Goal: Information Seeking & Learning: Learn about a topic

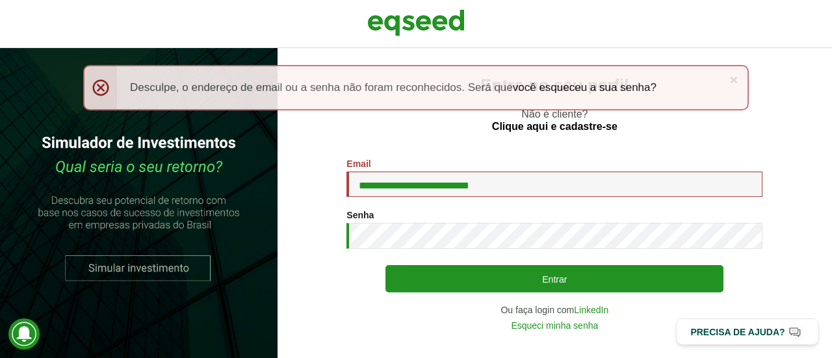
click at [385, 265] on button "Entrar" at bounding box center [554, 278] width 338 height 27
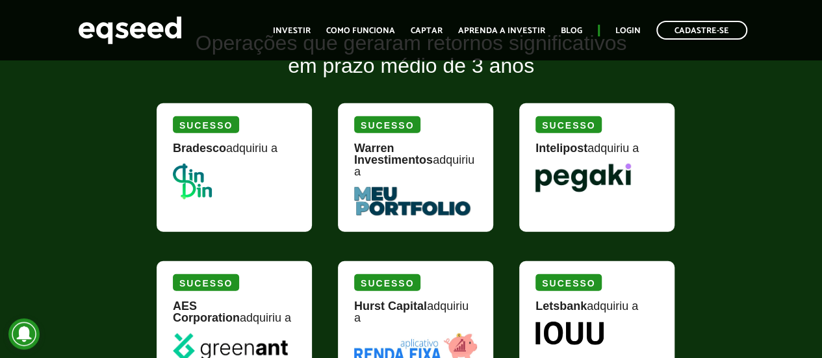
scroll to position [1643, 0]
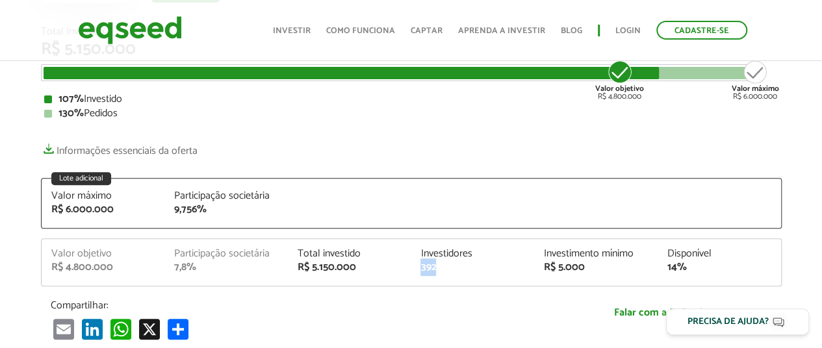
drag, startPoint x: 423, startPoint y: 269, endPoint x: 441, endPoint y: 272, distance: 17.8
click at [441, 272] on div "392" at bounding box center [472, 267] width 104 height 10
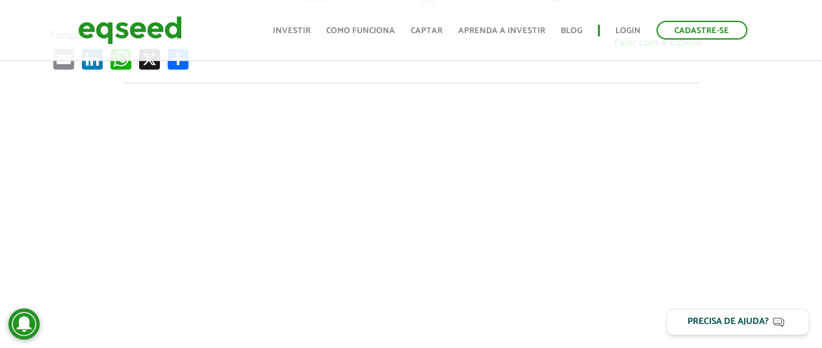
scroll to position [390, 0]
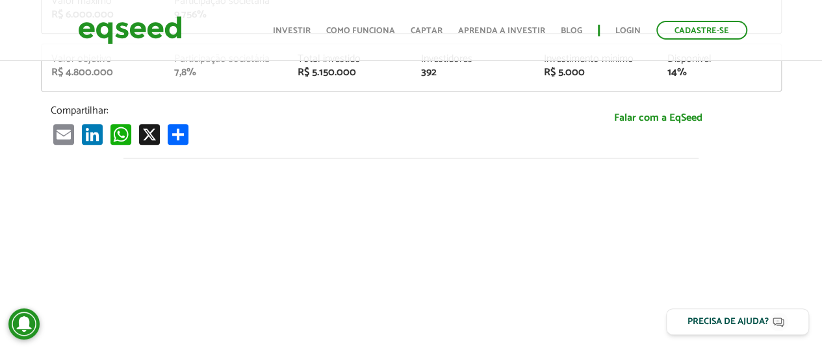
click at [19, 136] on article "Flapper Plataforma de aviação executiva on-demand Startup investida Startup inv…" at bounding box center [411, 135] width 822 height 932
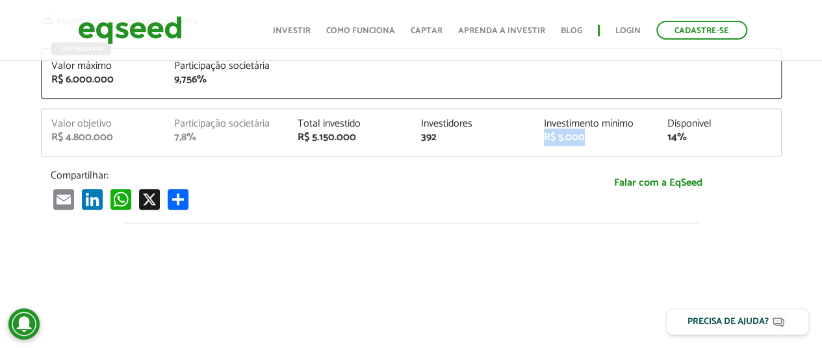
drag, startPoint x: 546, startPoint y: 138, endPoint x: 598, endPoint y: 142, distance: 52.8
click at [598, 144] on div "Valor objetivo R$ 4.800.000 Participação societária 7,8% Total investido R$ 5.1…" at bounding box center [411, 137] width 739 height 37
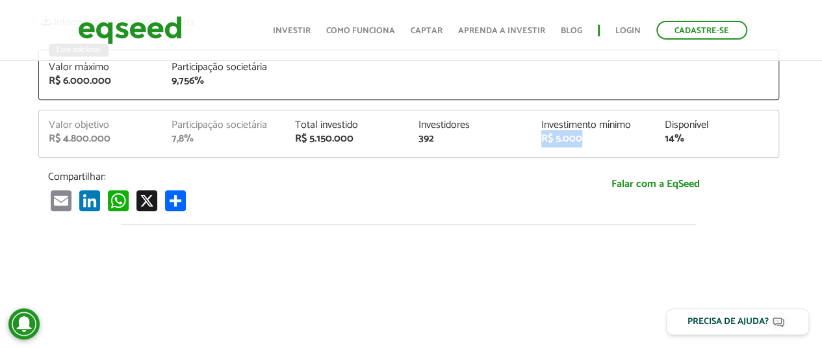
scroll to position [324, 5]
